Goal: Task Accomplishment & Management: Manage account settings

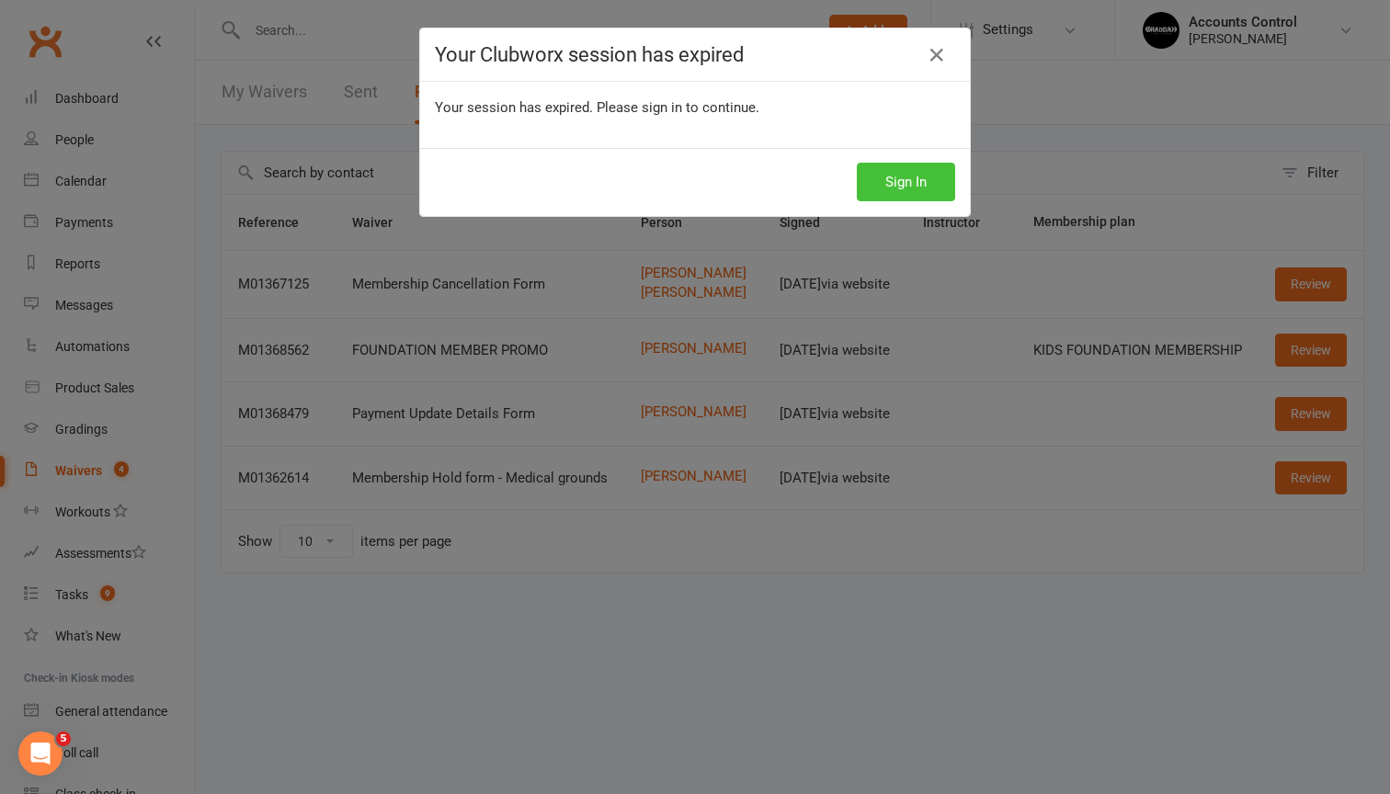
click at [934, 176] on button "Sign In" at bounding box center [906, 182] width 98 height 39
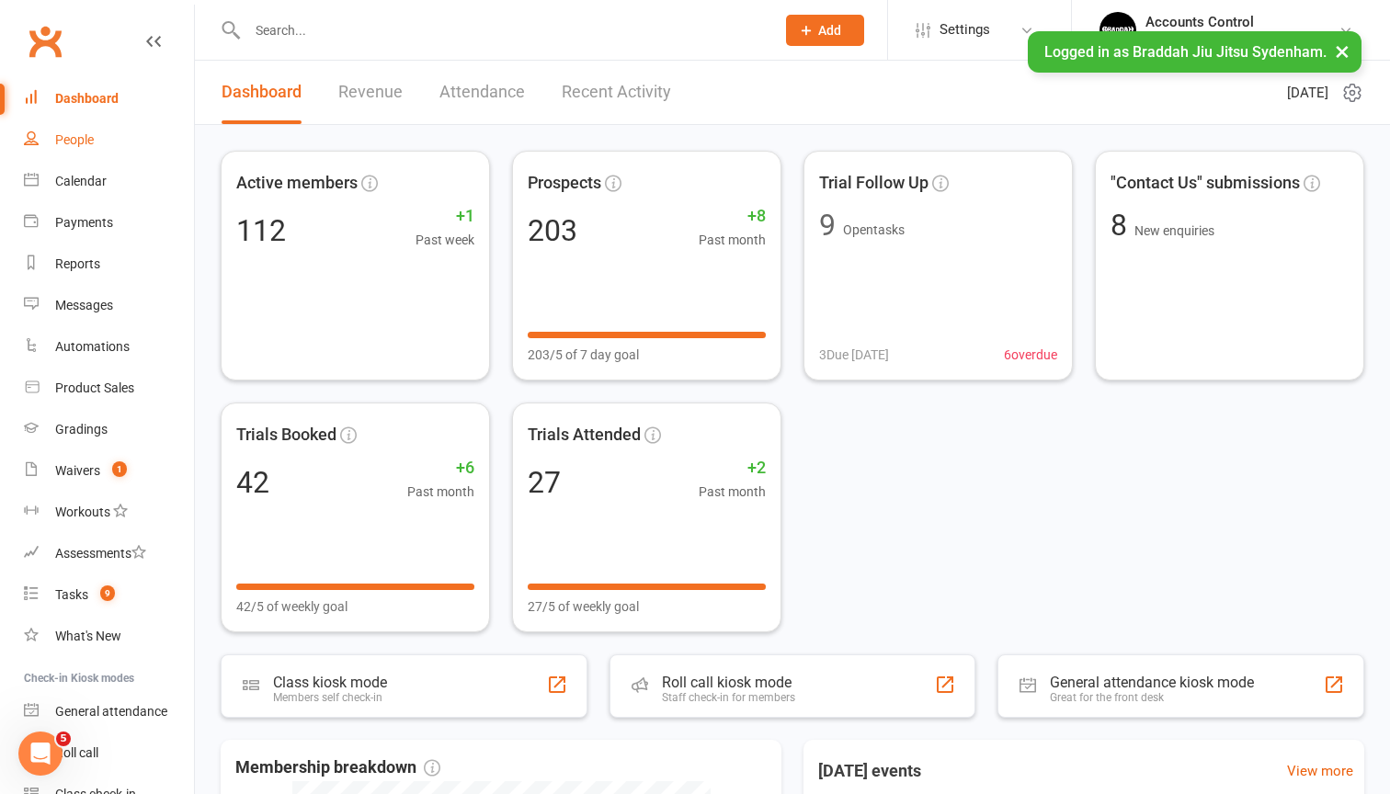
click at [97, 129] on link "People" at bounding box center [109, 139] width 170 height 41
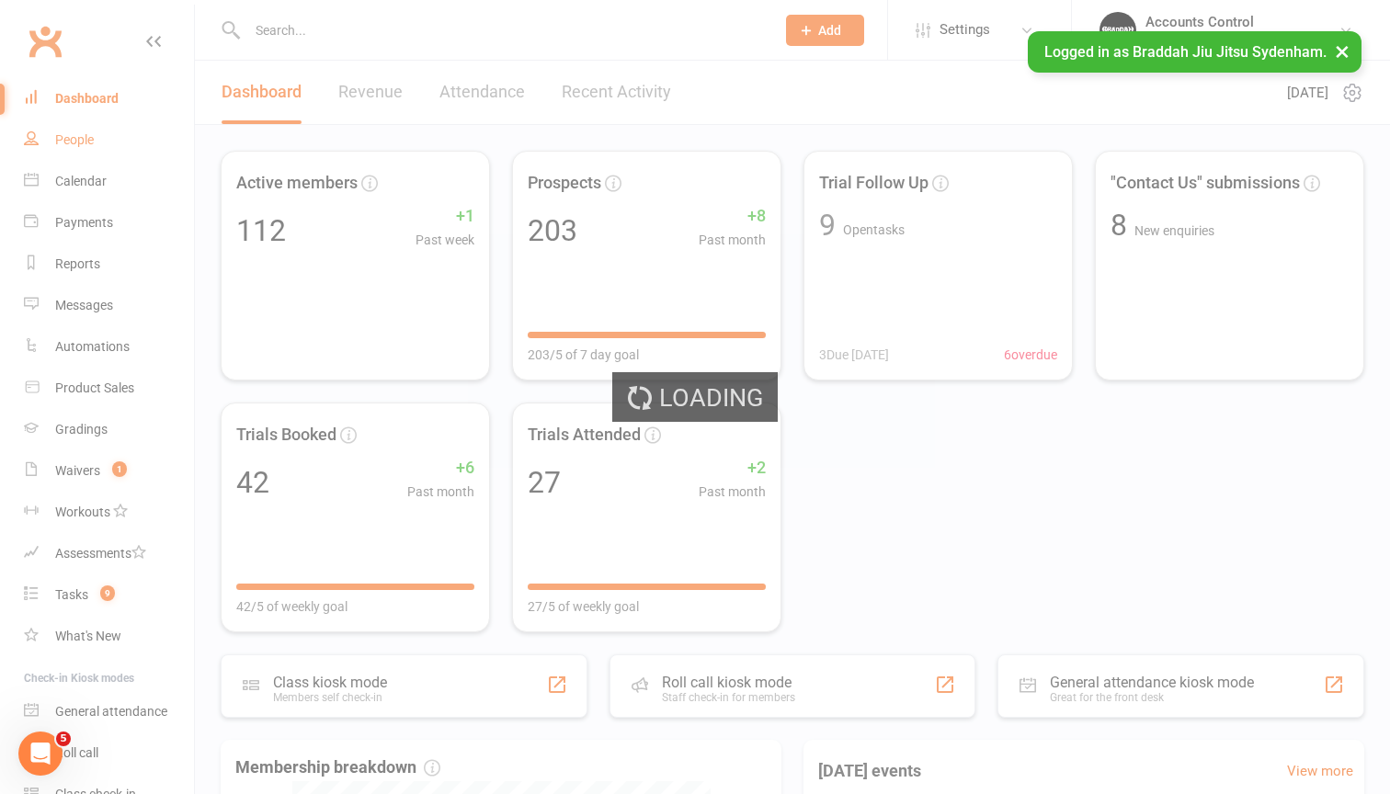
select select "100"
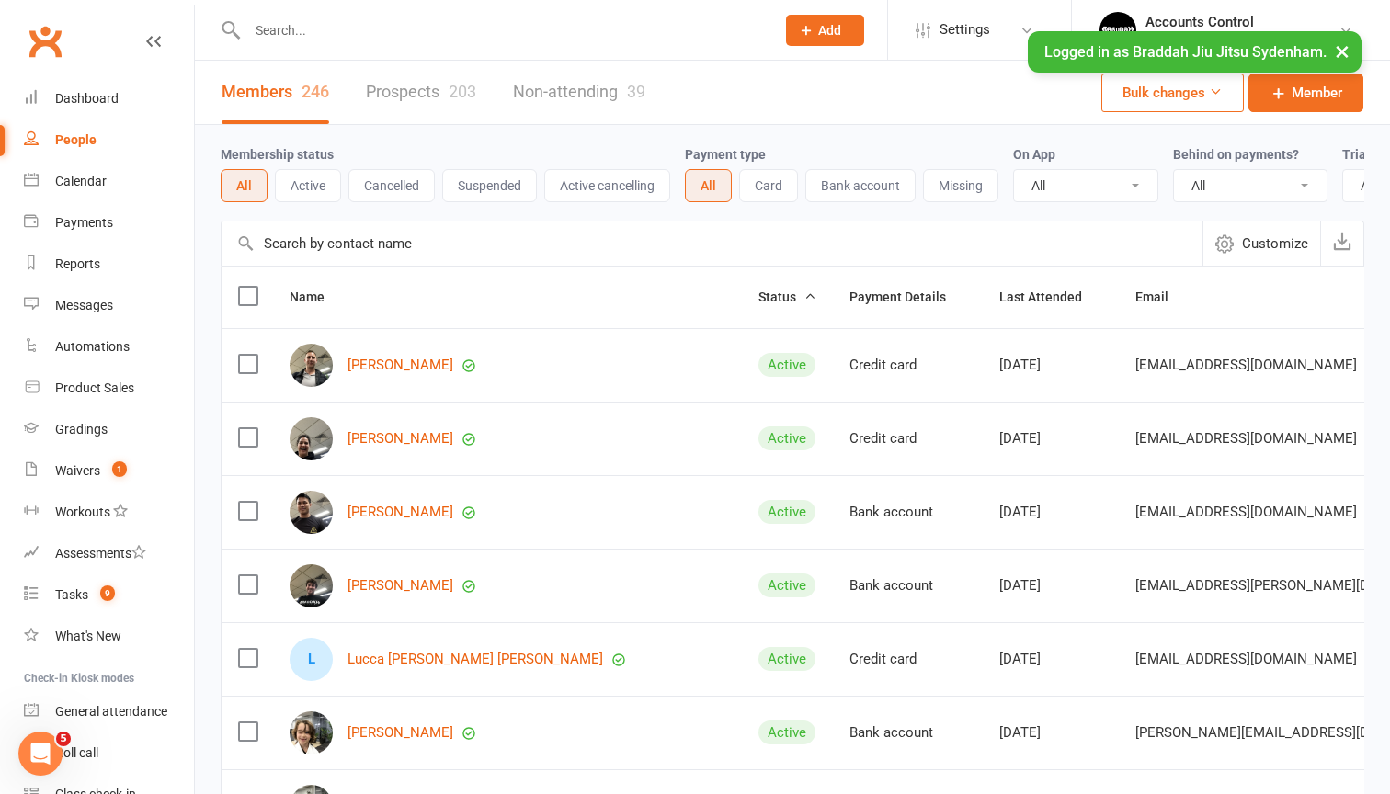
click at [327, 244] on input "text" at bounding box center [711, 243] width 981 height 44
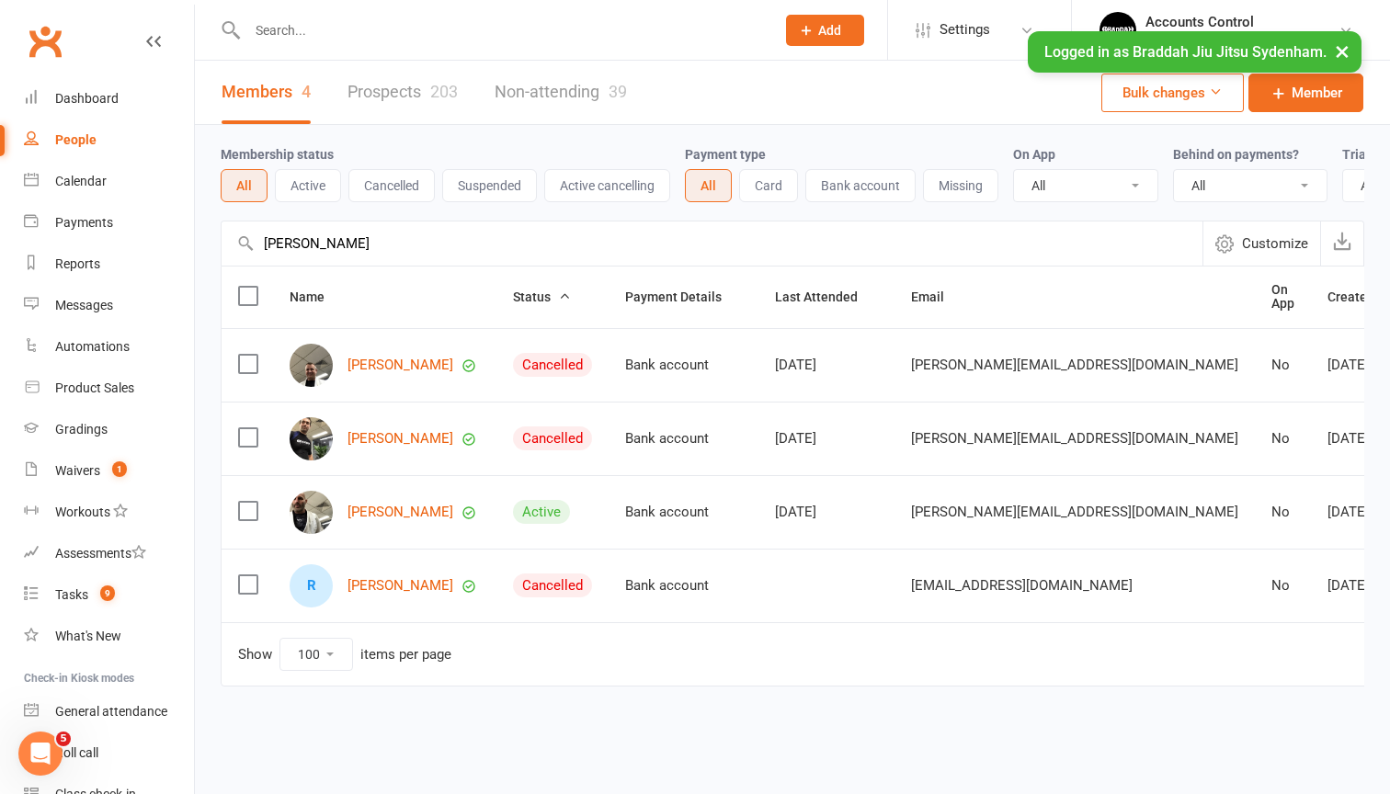
type input "[PERSON_NAME]"
drag, startPoint x: 327, startPoint y: 244, endPoint x: 387, endPoint y: 517, distance: 279.4
click at [387, 517] on link "[PERSON_NAME]" at bounding box center [400, 513] width 106 height 16
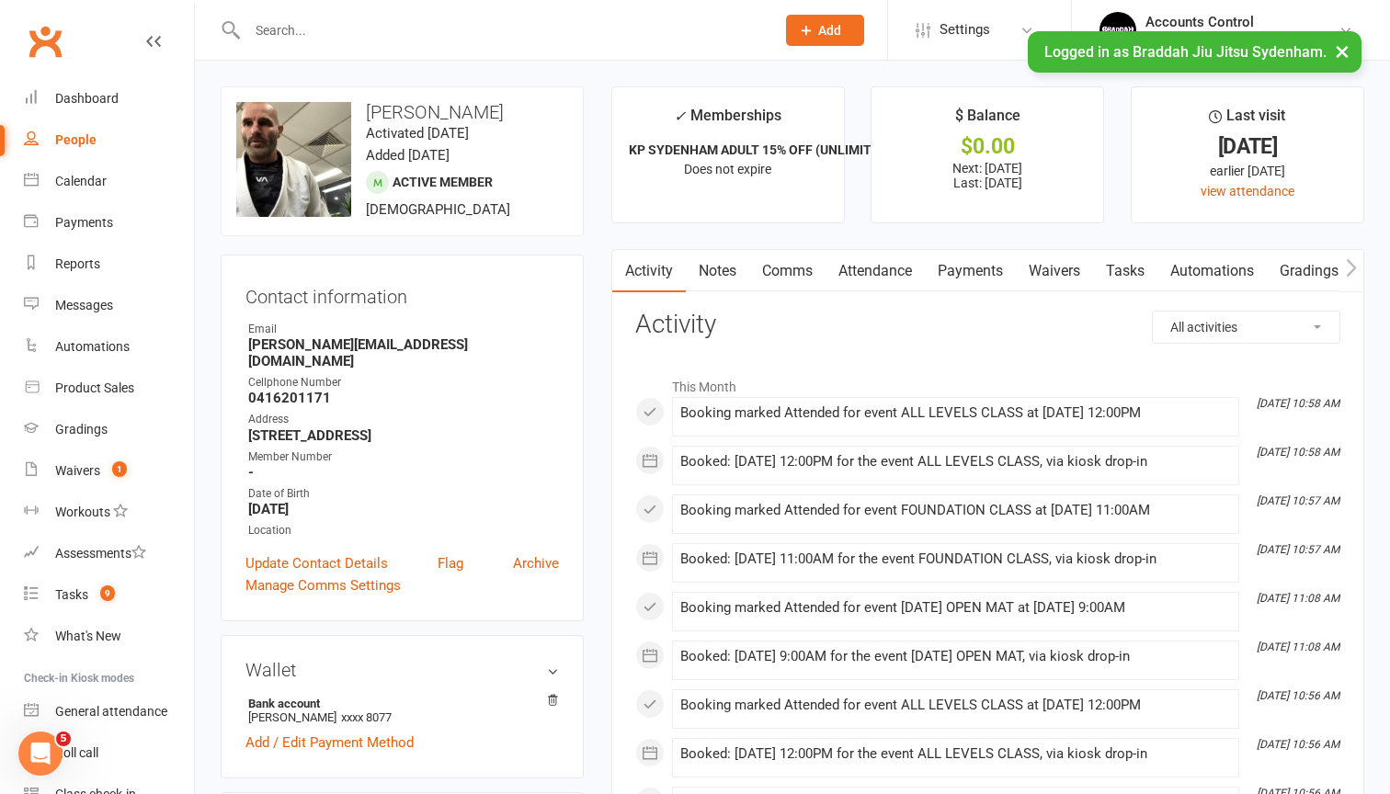
click at [971, 265] on link "Payments" at bounding box center [970, 271] width 91 height 42
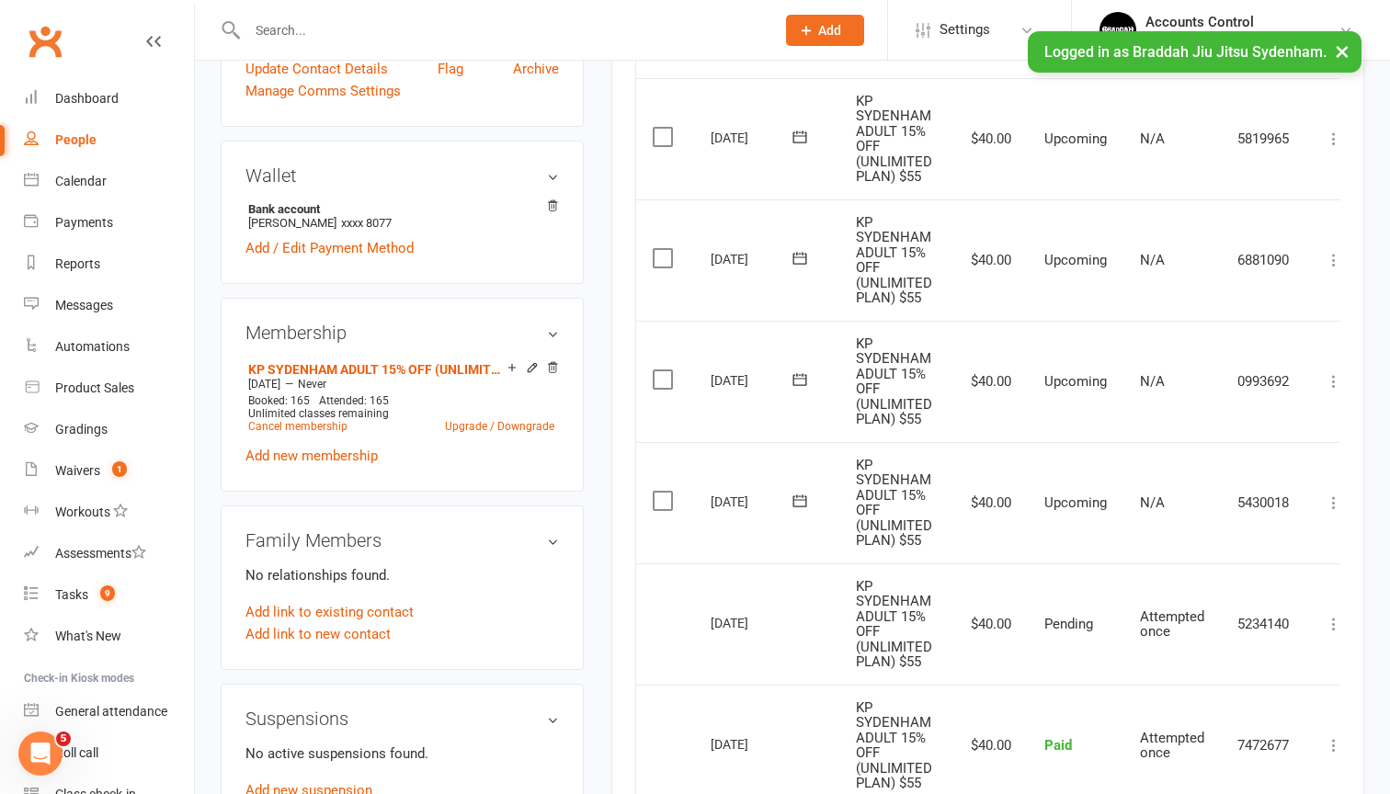
scroll to position [497, 0]
click at [1331, 612] on icon at bounding box center [1333, 621] width 18 height 18
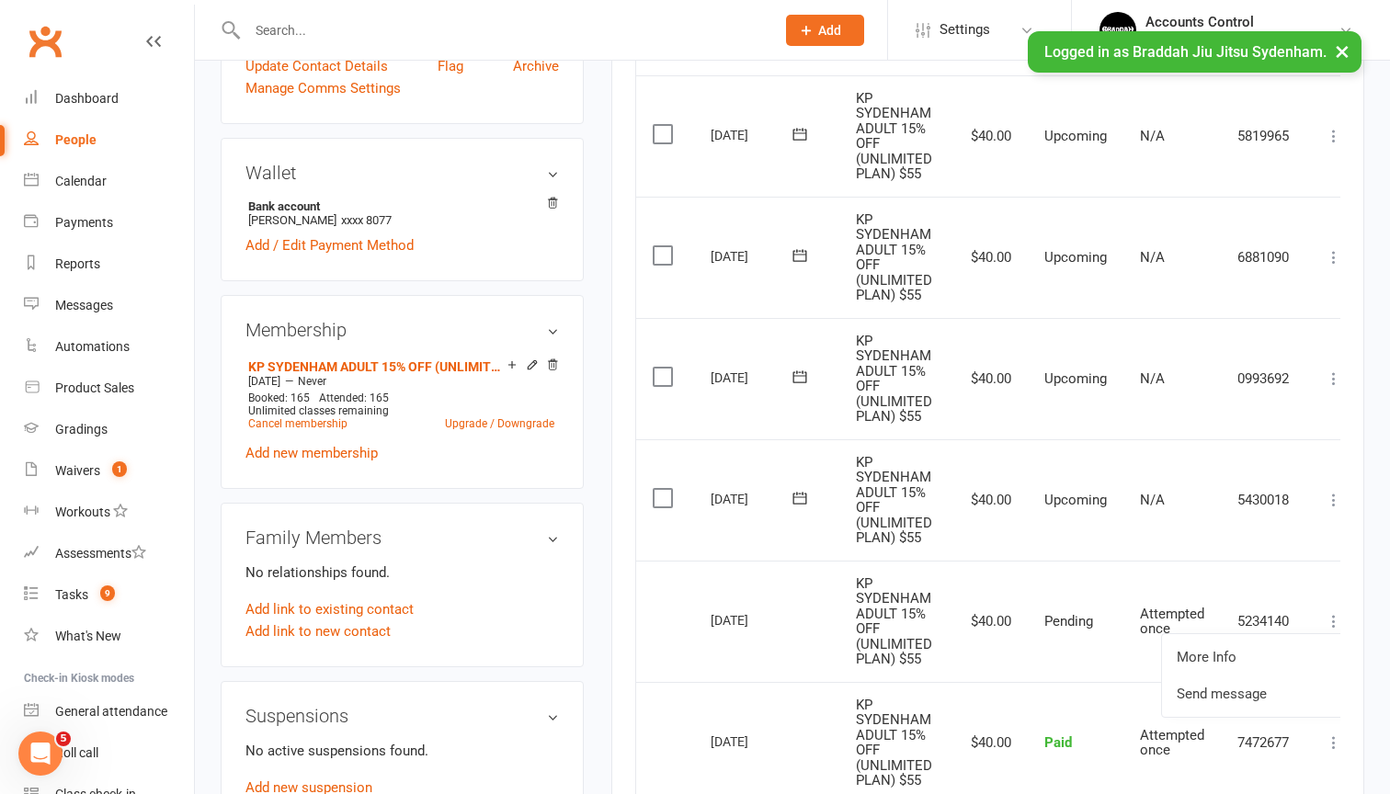
scroll to position [0, 6]
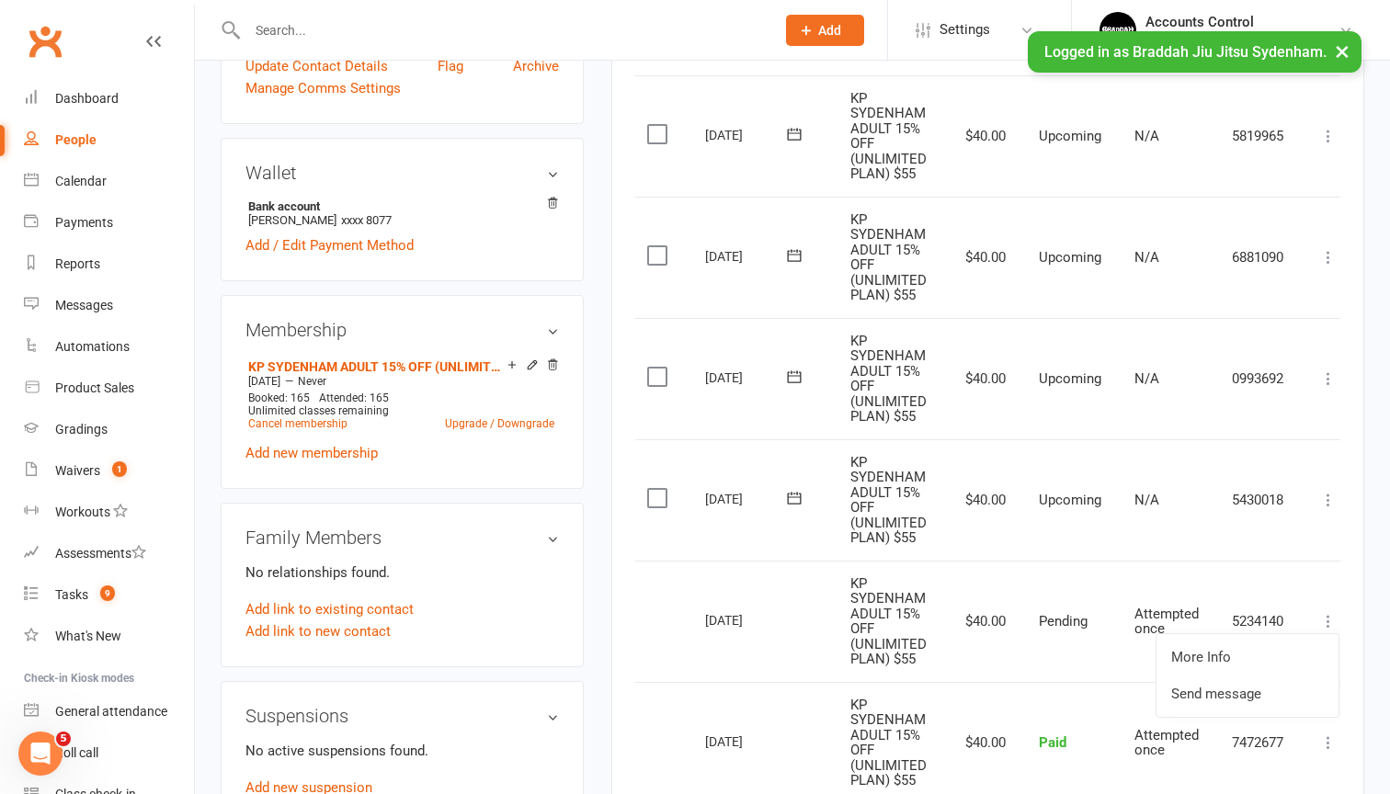
click at [1095, 648] on td "Pending" at bounding box center [1070, 621] width 96 height 121
click at [1320, 491] on icon at bounding box center [1328, 500] width 18 height 18
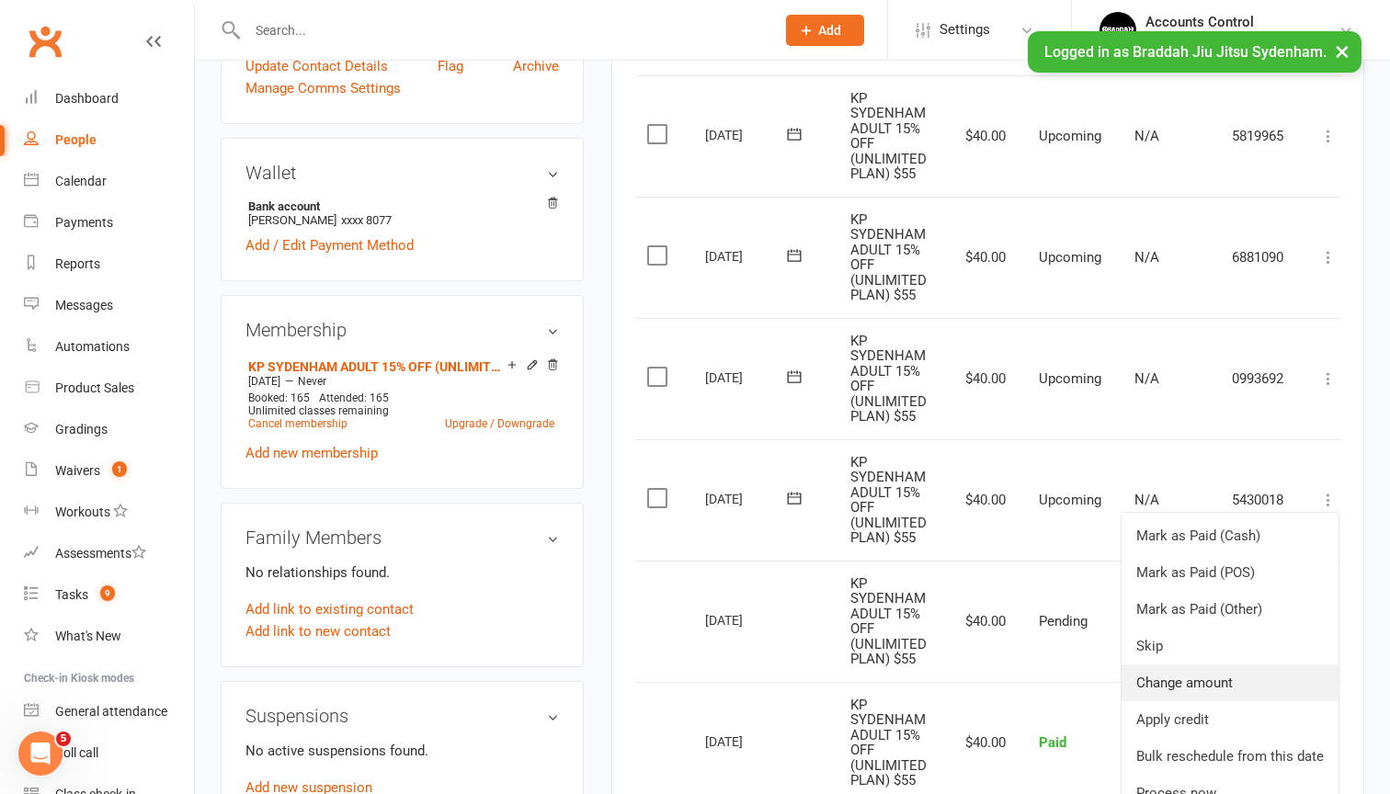
click at [1210, 673] on link "Change amount" at bounding box center [1229, 682] width 217 height 37
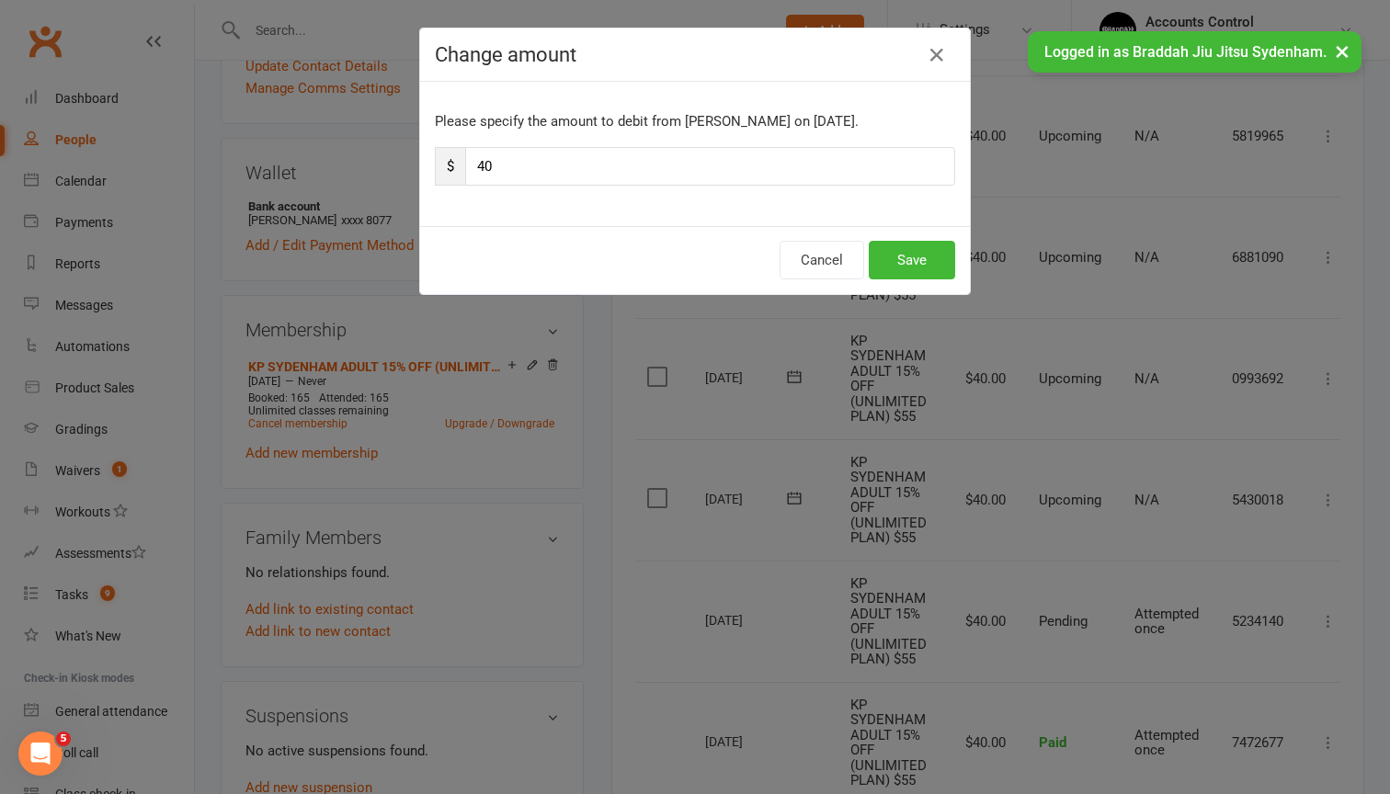
type input "4"
type input "279.19"
click at [919, 256] on button "Save" at bounding box center [912, 260] width 86 height 39
